Goal: Information Seeking & Learning: Learn about a topic

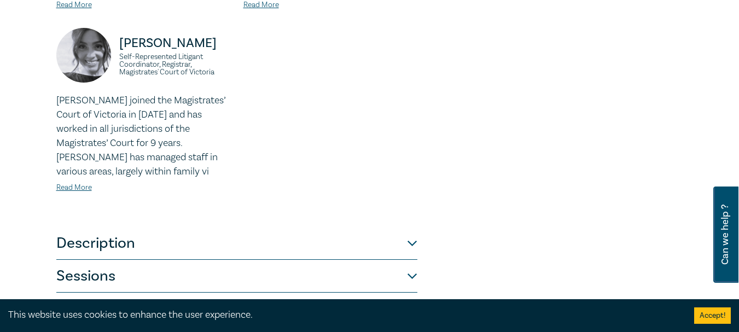
scroll to position [473, 0]
click at [72, 183] on link "Read More" at bounding box center [74, 188] width 36 height 10
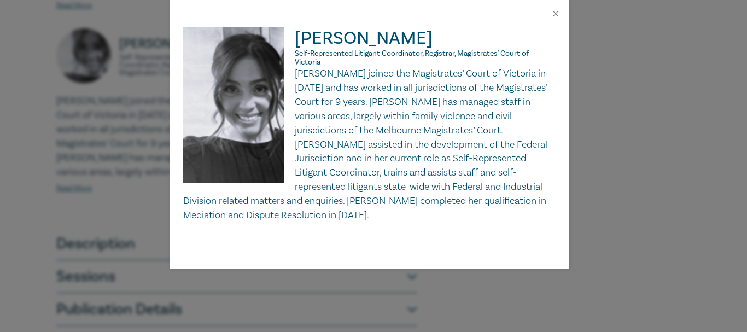
click at [36, 301] on div "[PERSON_NAME] Self-Represented Litigant Coordinator, Registrar, Magistrates' Co…" at bounding box center [373, 166] width 747 height 332
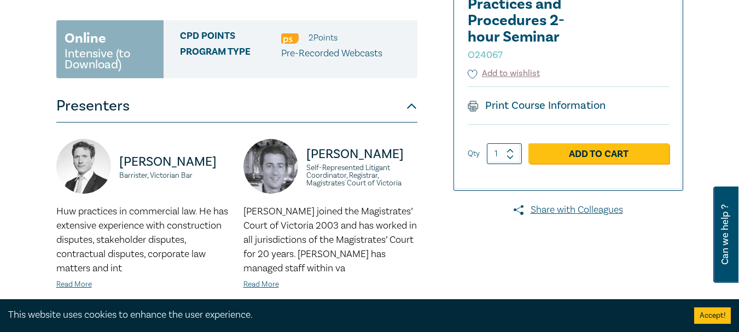
scroll to position [196, 0]
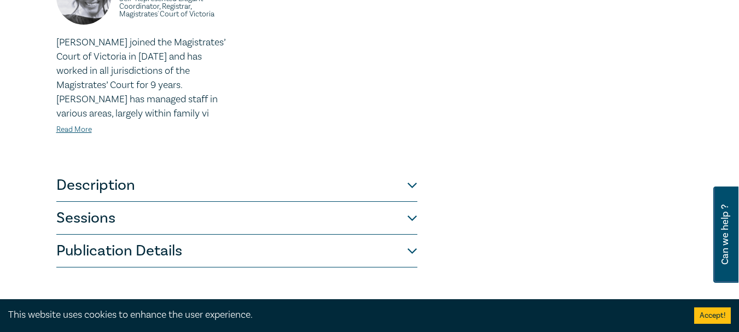
click at [74, 175] on button "Description" at bounding box center [236, 185] width 361 height 33
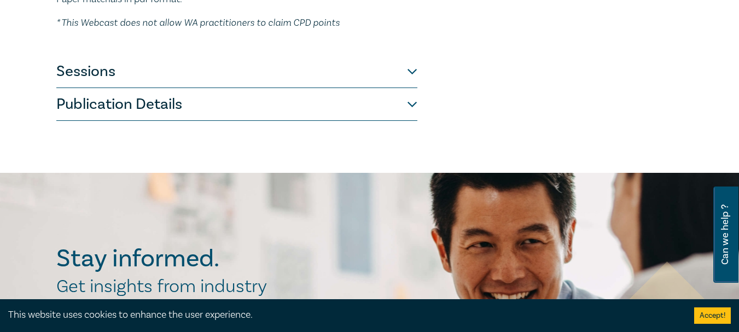
scroll to position [417, 0]
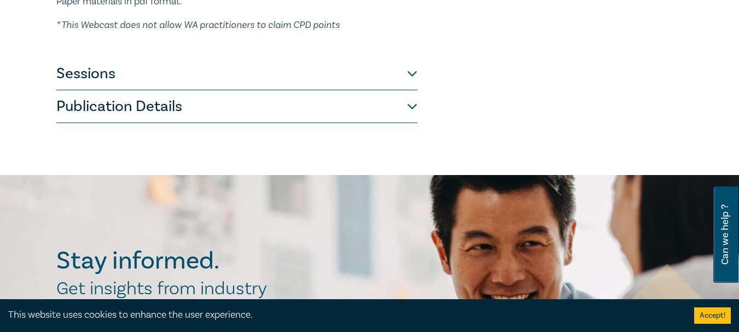
click at [82, 84] on button "Sessions" at bounding box center [236, 73] width 361 height 33
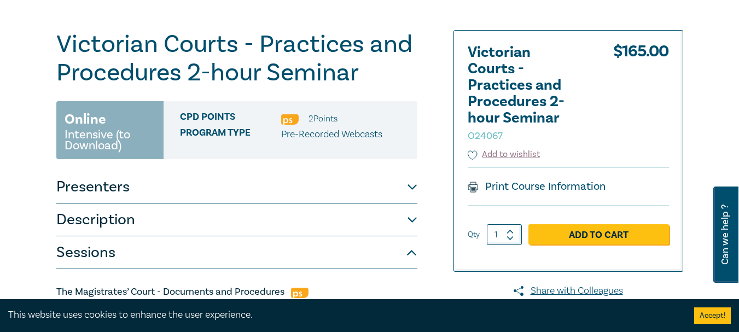
scroll to position [0, 0]
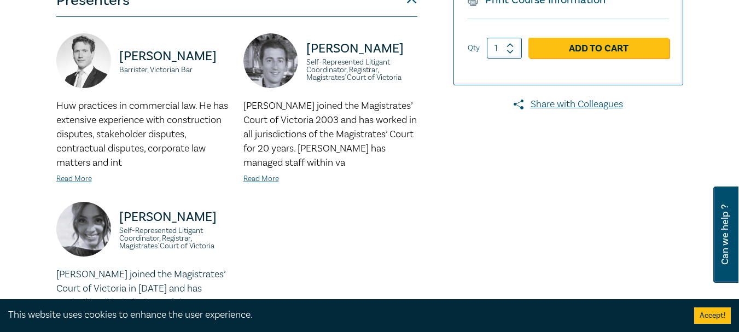
scroll to position [300, 0]
drag, startPoint x: 120, startPoint y: 211, endPoint x: 201, endPoint y: 226, distance: 81.9
click at [201, 225] on p "[PERSON_NAME]" at bounding box center [174, 217] width 111 height 18
copy p "[PERSON_NAME]"
